Goal: Task Accomplishment & Management: Complete application form

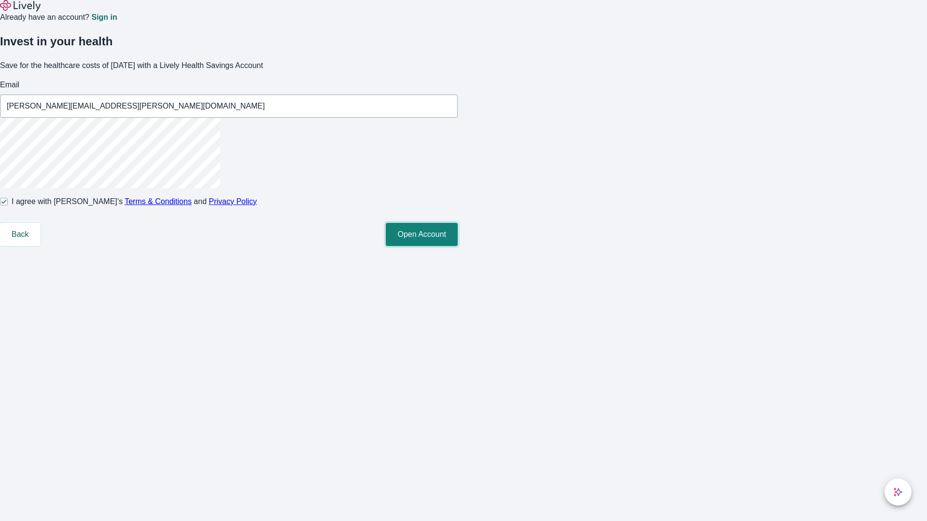
click at [458, 246] on button "Open Account" at bounding box center [422, 234] width 72 height 23
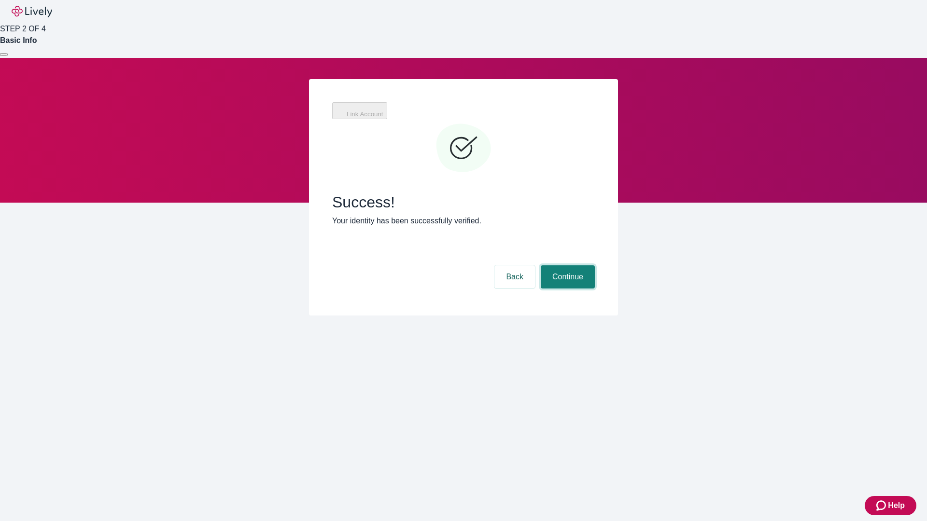
click at [566, 265] on button "Continue" at bounding box center [568, 276] width 54 height 23
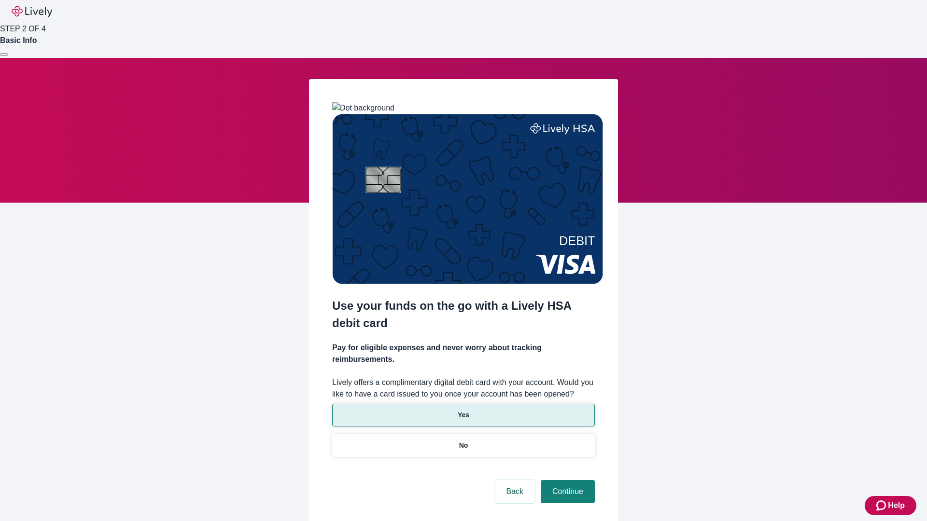
click at [463, 410] on p "Yes" at bounding box center [464, 415] width 12 height 10
click at [566, 480] on button "Continue" at bounding box center [568, 491] width 54 height 23
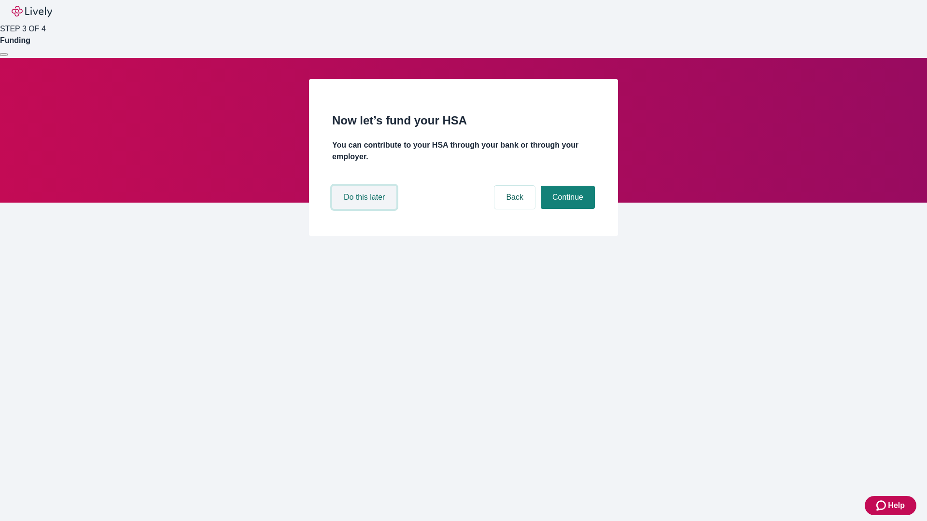
click at [365, 209] on button "Do this later" at bounding box center [364, 197] width 64 height 23
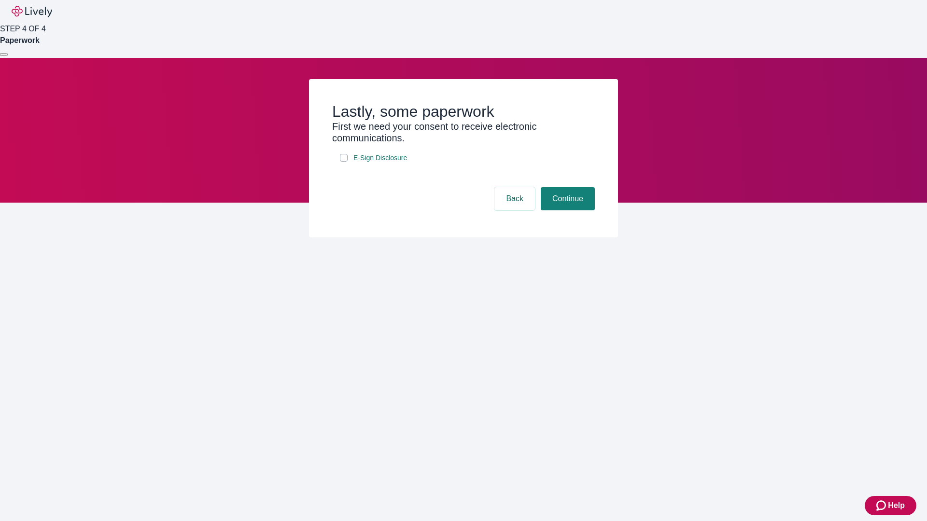
click at [344, 162] on input "E-Sign Disclosure" at bounding box center [344, 158] width 8 height 8
checkbox input "true"
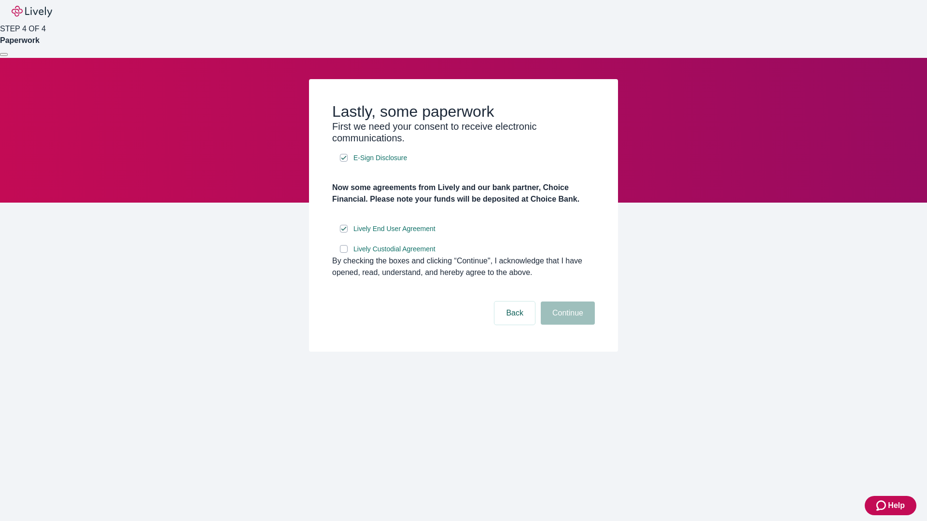
click at [344, 253] on input "Lively Custodial Agreement" at bounding box center [344, 249] width 8 height 8
checkbox input "true"
click at [566, 325] on button "Continue" at bounding box center [568, 313] width 54 height 23
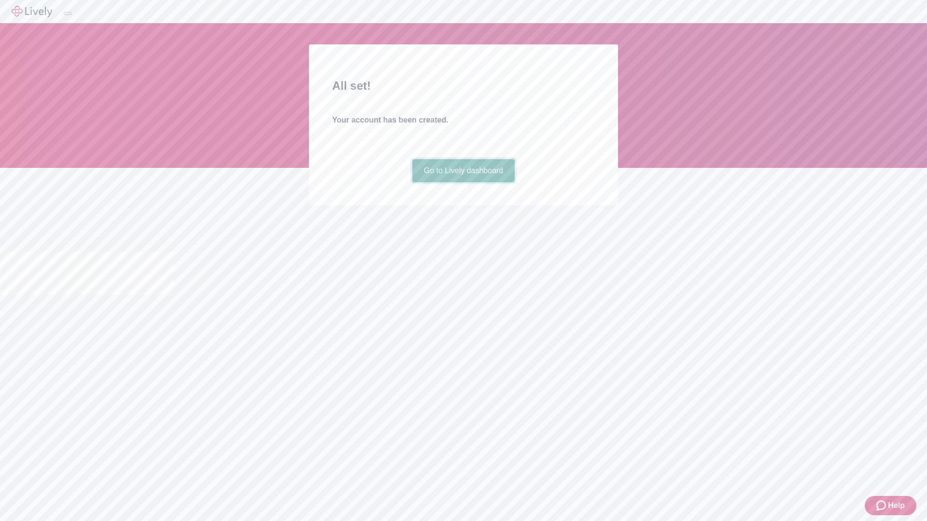
click at [463, 182] on link "Go to Lively dashboard" at bounding box center [463, 170] width 103 height 23
